Goal: Register for event/course

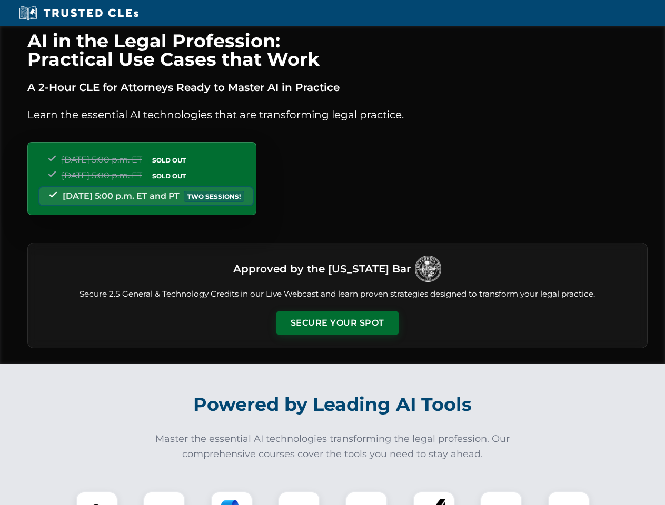
click at [337, 323] on button "Secure Your Spot" at bounding box center [337, 323] width 123 height 24
click at [97, 499] on img at bounding box center [97, 512] width 31 height 31
click at [164, 499] on div at bounding box center [164, 513] width 42 height 42
click at [232, 499] on div at bounding box center [232, 513] width 42 height 42
click at [299, 499] on img at bounding box center [298, 512] width 29 height 29
